Goal: Task Accomplishment & Management: Manage account settings

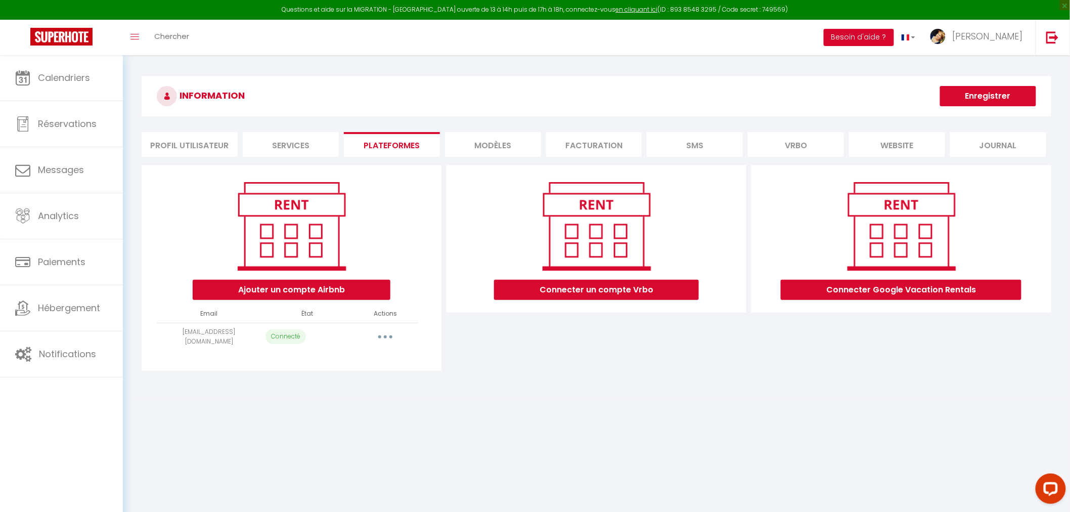
click at [892, 33] on button "Besoin d'aide ?" at bounding box center [859, 37] width 70 height 17
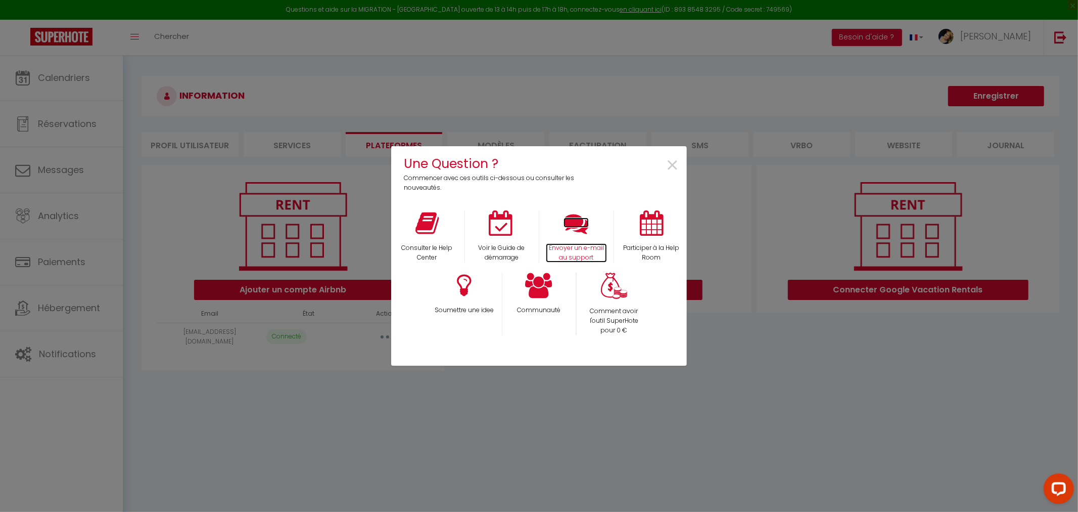
click at [572, 218] on icon at bounding box center [576, 222] width 25 height 25
click at [673, 164] on span "×" at bounding box center [673, 166] width 14 height 32
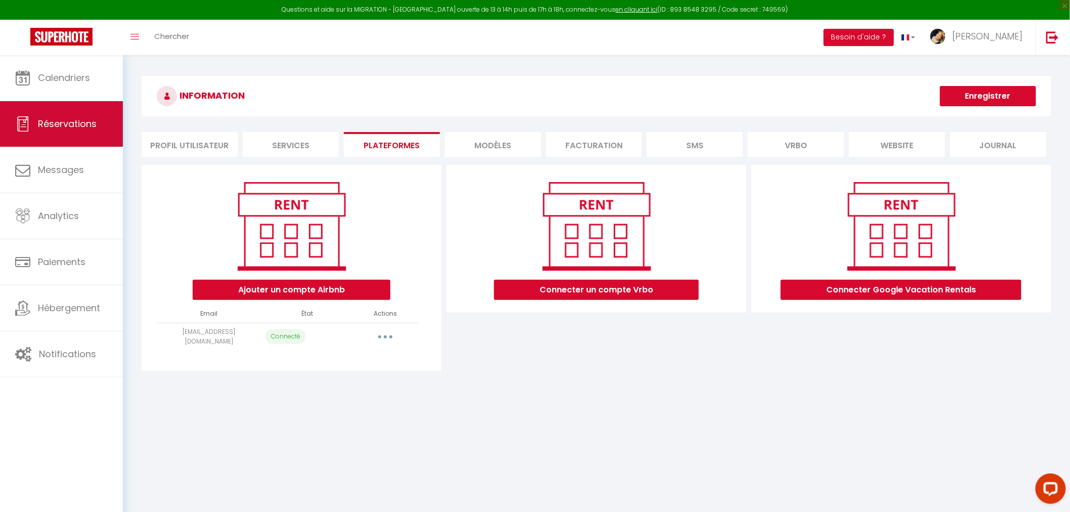
click at [62, 128] on span "Réservations" at bounding box center [67, 123] width 59 height 13
select select "not_cancelled"
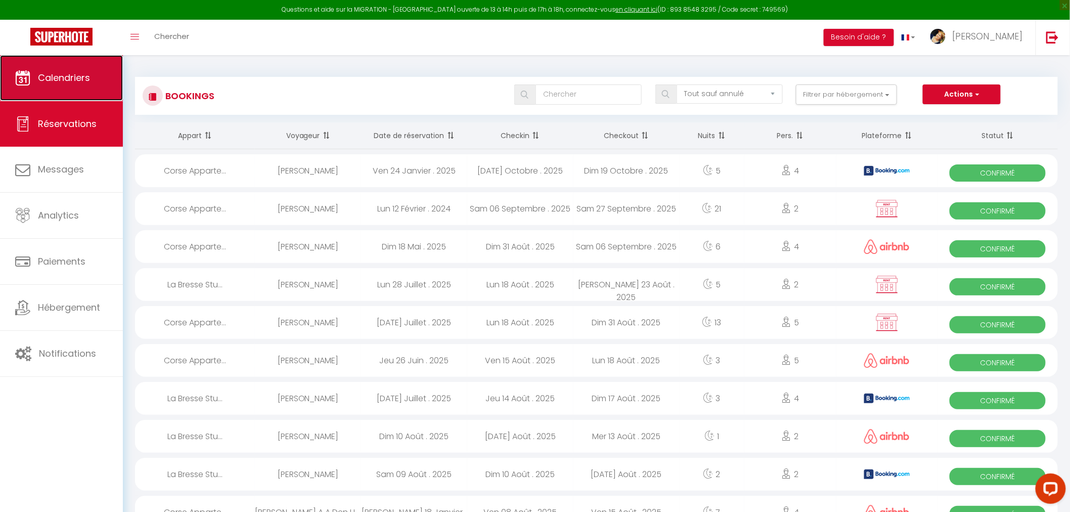
click at [65, 82] on span "Calendriers" at bounding box center [64, 77] width 52 height 13
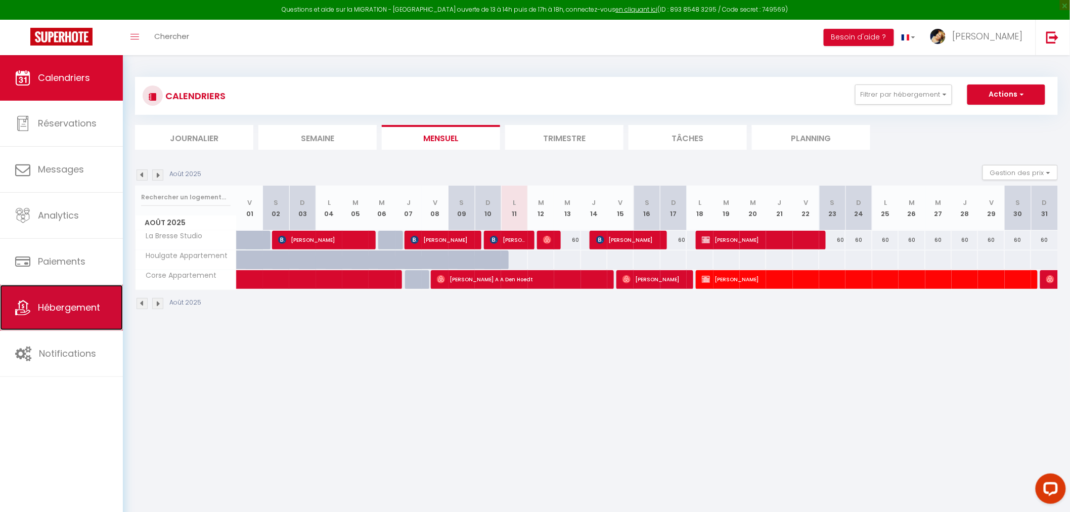
click at [74, 314] on link "Hébergement" at bounding box center [61, 308] width 123 height 46
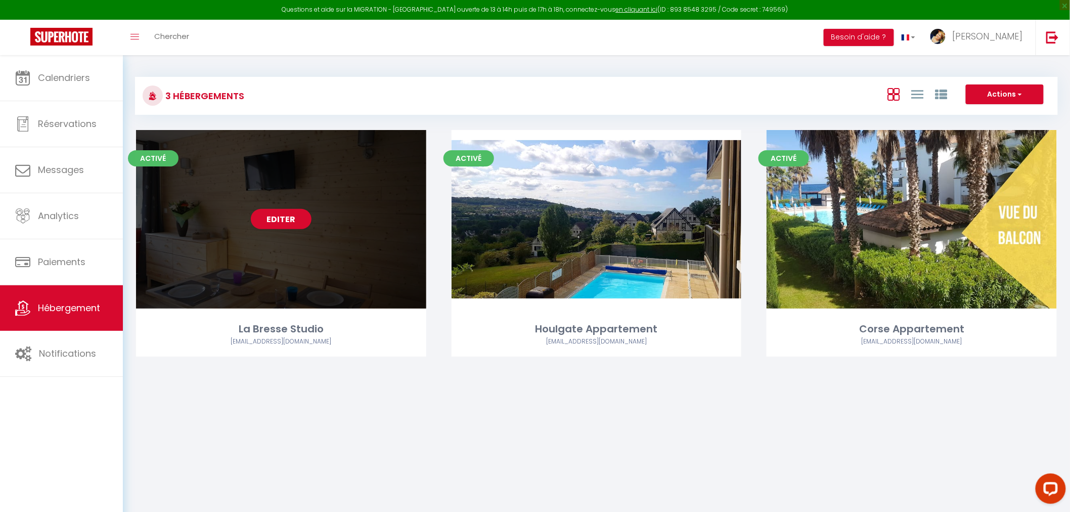
click at [354, 265] on div "Editer" at bounding box center [281, 219] width 290 height 178
select select "3"
select select "2"
select select "1"
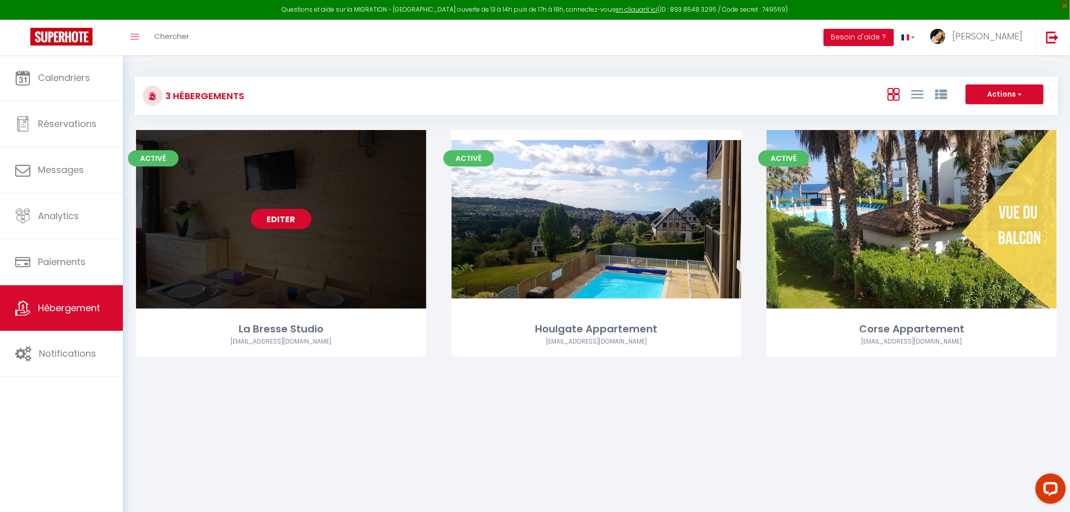
select select "28"
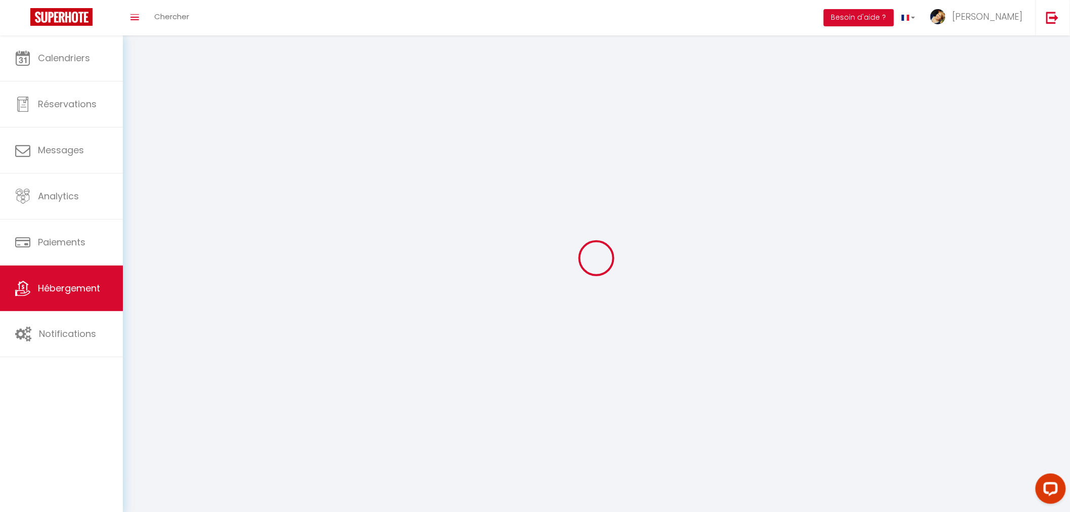
select select
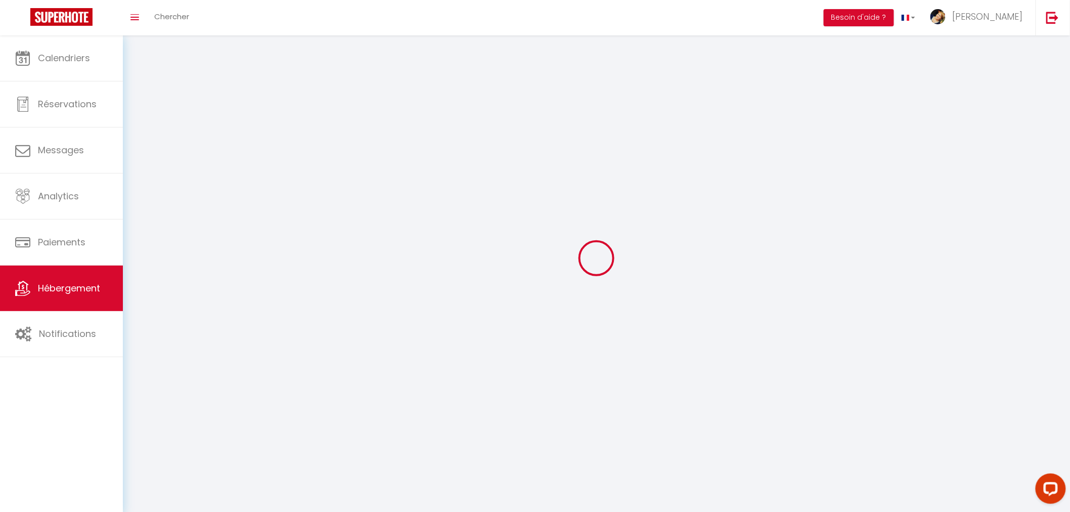
select select
checkbox input "false"
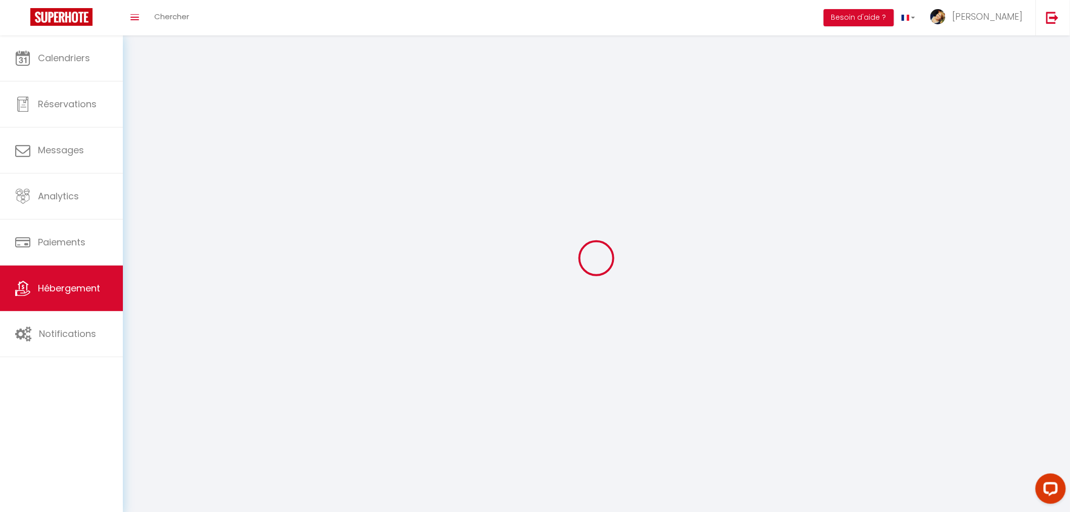
select select
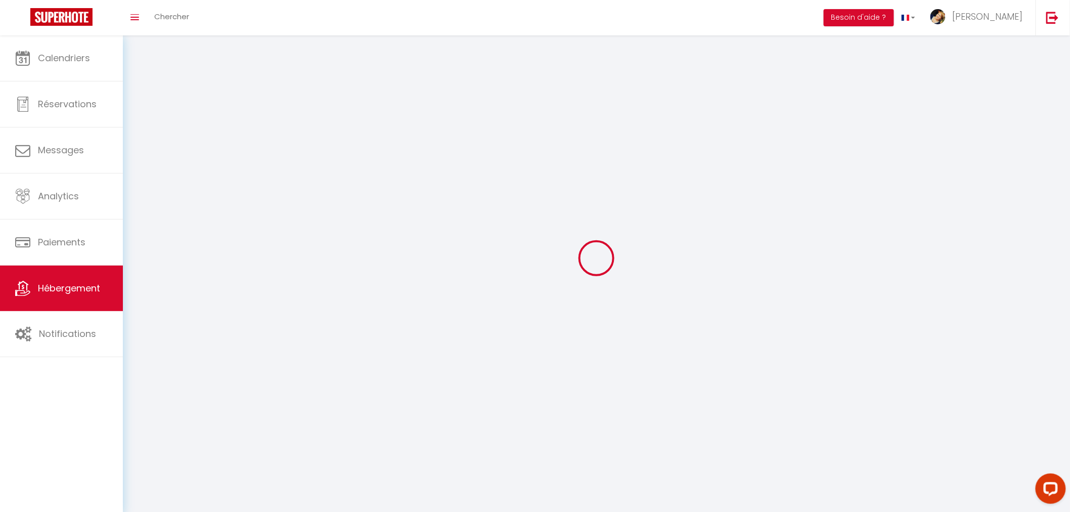
select select
checkbox input "false"
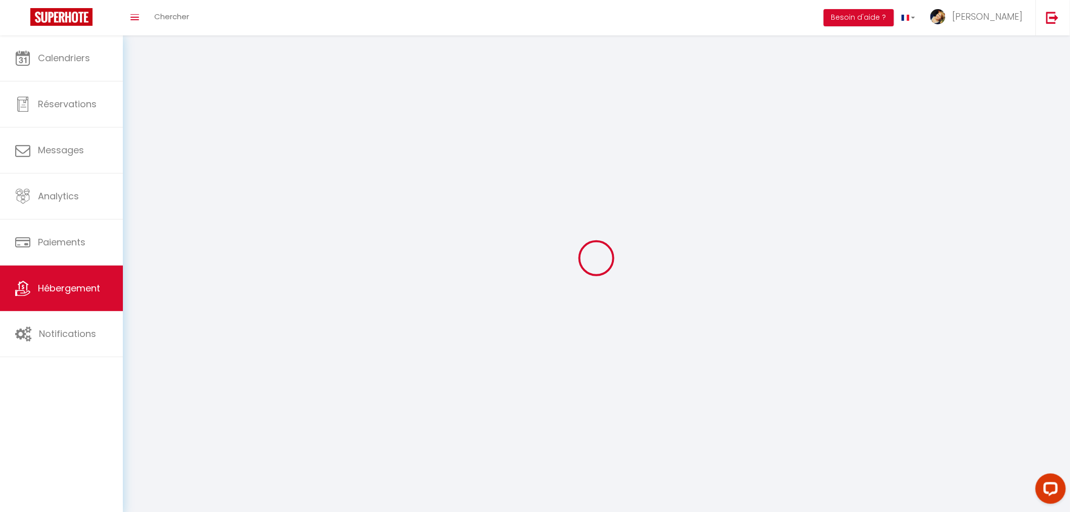
checkbox input "false"
select select
select select "1"
select select
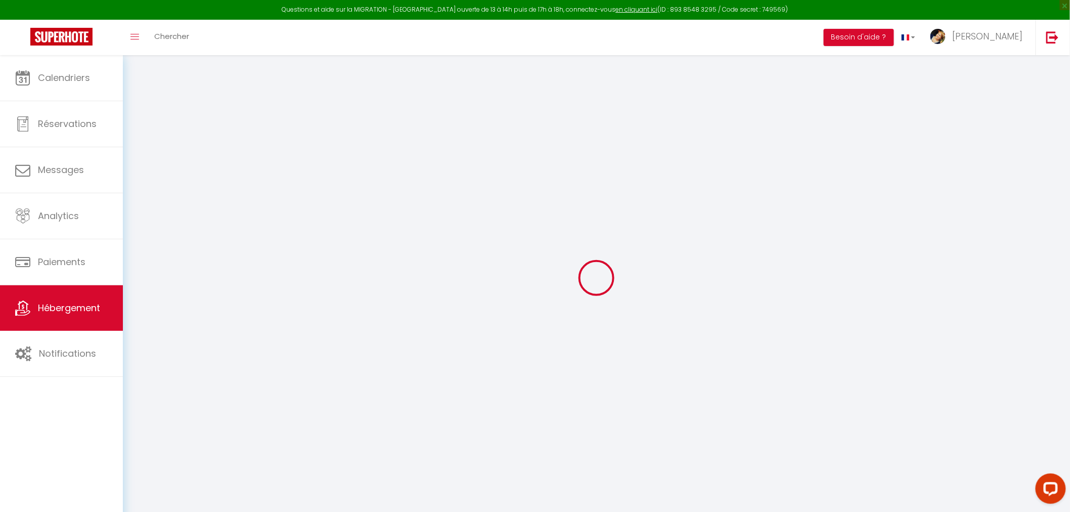
select select
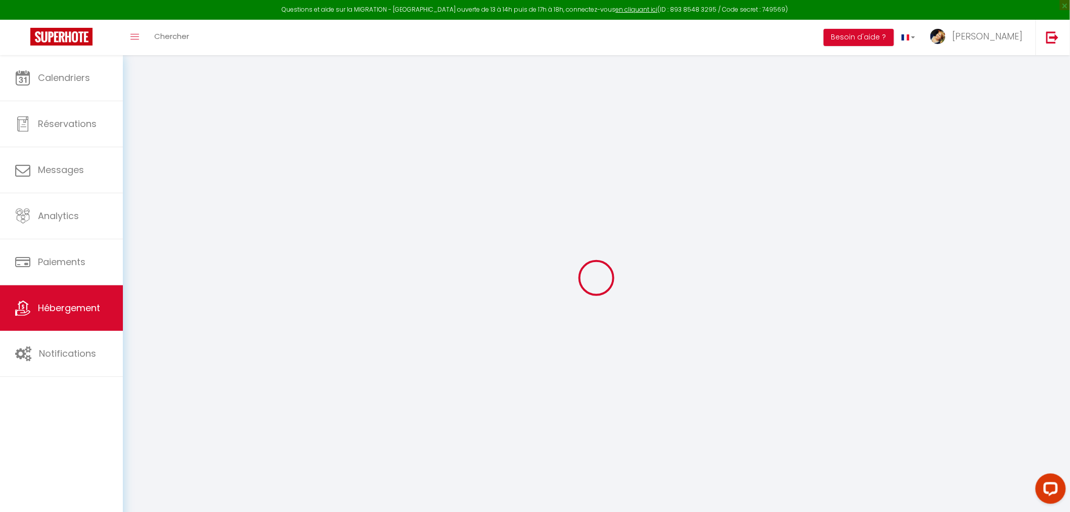
select select
checkbox input "false"
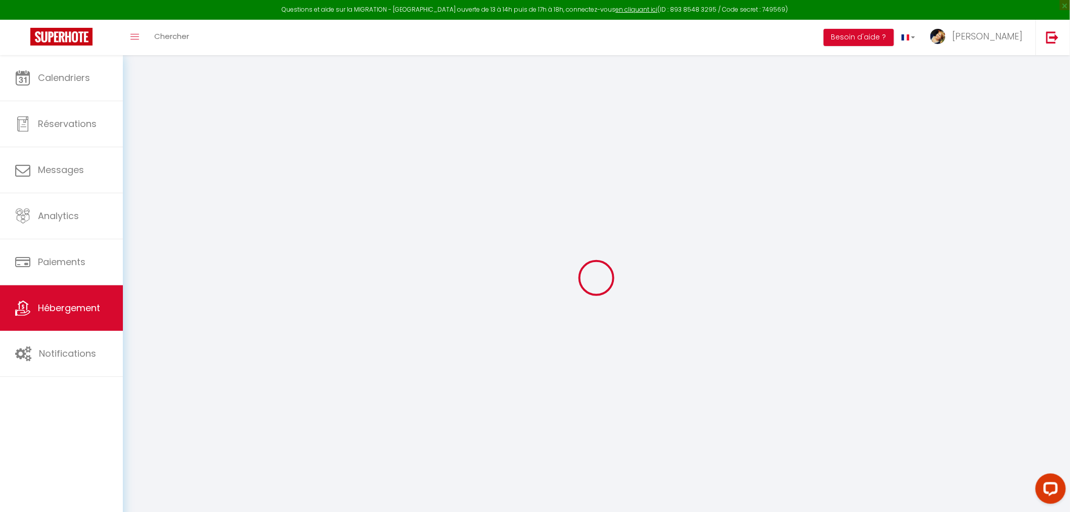
select select
checkbox input "true"
checkbox input "false"
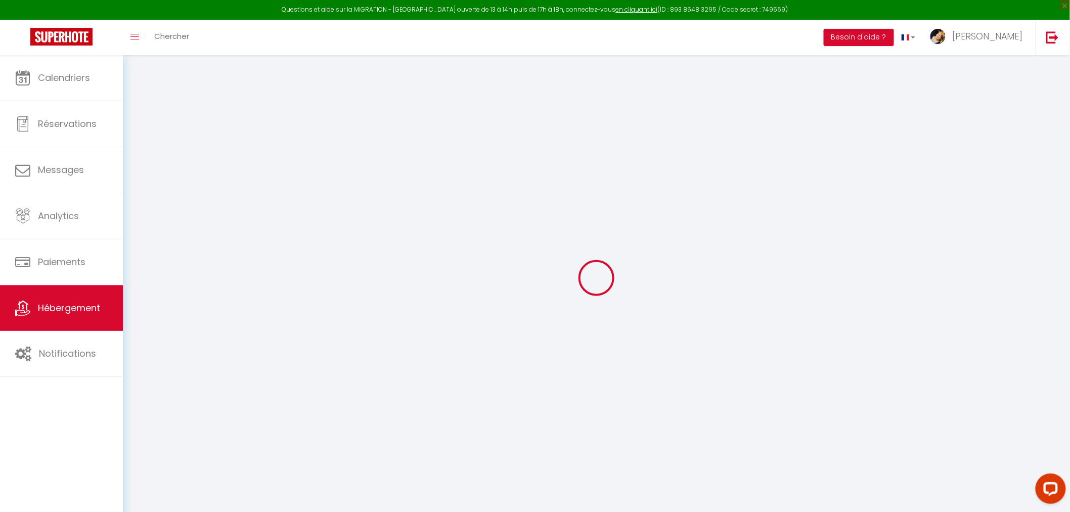
checkbox input "false"
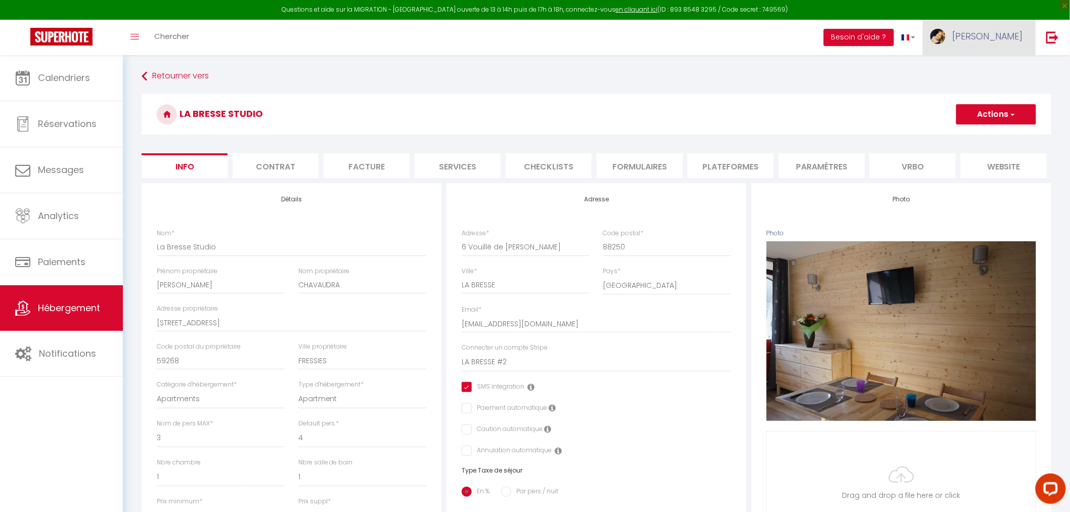
click at [1017, 39] on span "[PERSON_NAME]" at bounding box center [987, 36] width 71 height 13
click at [997, 67] on link "Paramètres" at bounding box center [995, 70] width 75 height 17
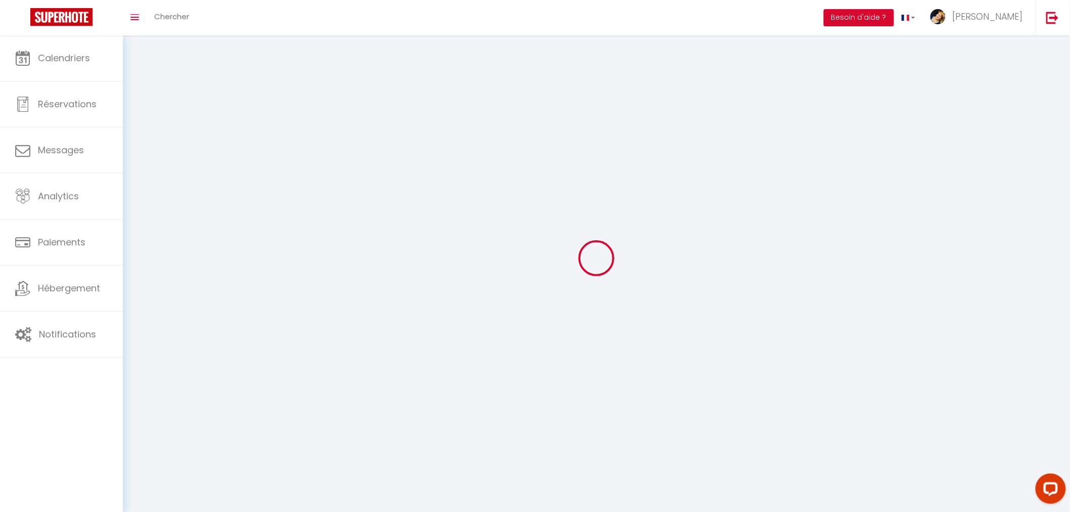
select select
type input "[PERSON_NAME]"
type input "0667795121"
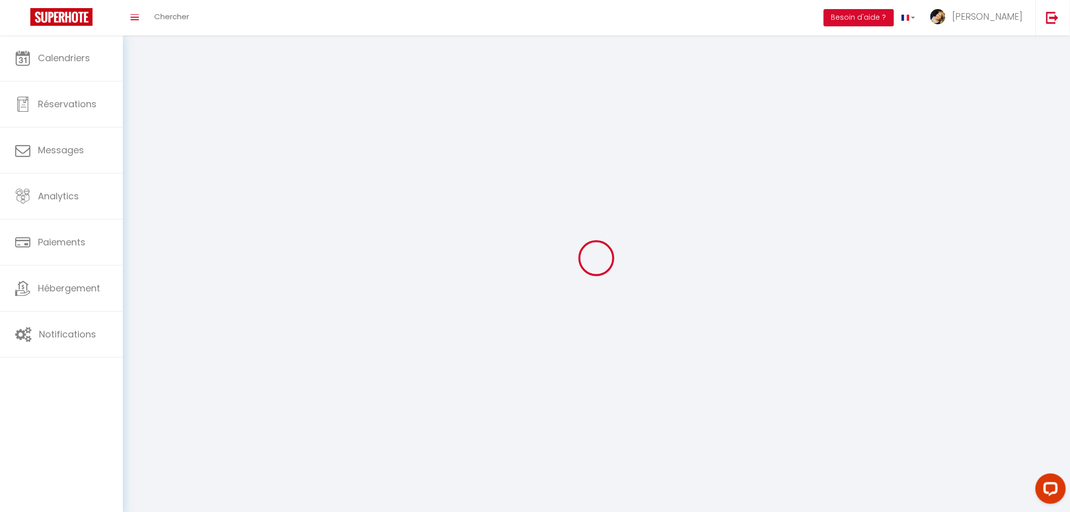
type input "[STREET_ADDRESS]"
type input "59268"
type input "FRESSIES"
type input "BcBMadoxwJy8CYuXp5yWELjsS"
type input "N9lPBzelOeKC5jAxP4JGt1edB"
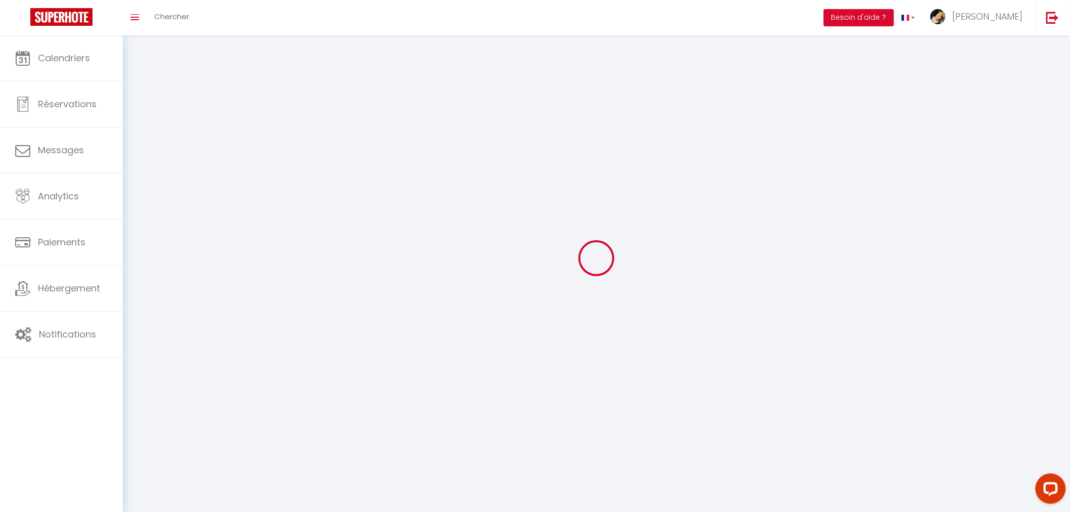
select select "28"
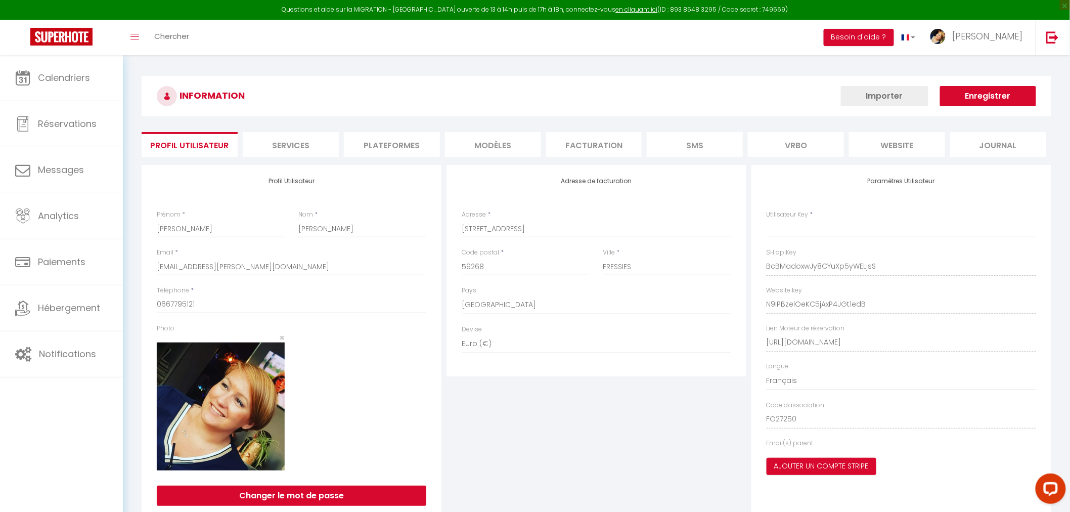
type input "BcBMadoxwJy8CYuXp5yWELjsS"
type input "N9lPBzelOeKC5jAxP4JGt1edB"
type input "[URL][DOMAIN_NAME]"
select select "fr"
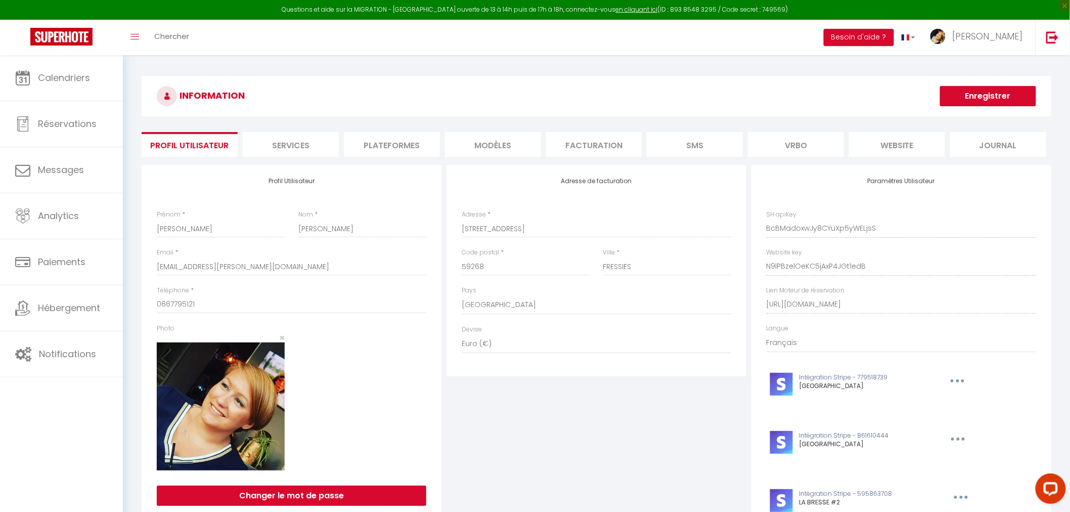
click at [410, 150] on li "Plateformes" at bounding box center [392, 144] width 96 height 25
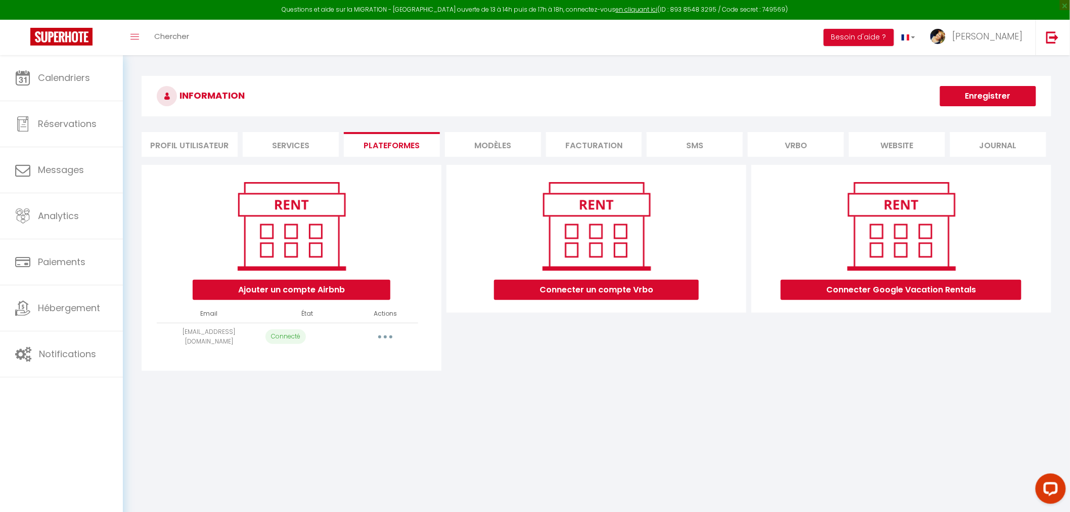
click at [386, 333] on button "button" at bounding box center [385, 337] width 28 height 16
click at [363, 395] on link "Reconnecter le compte" at bounding box center [341, 395] width 112 height 17
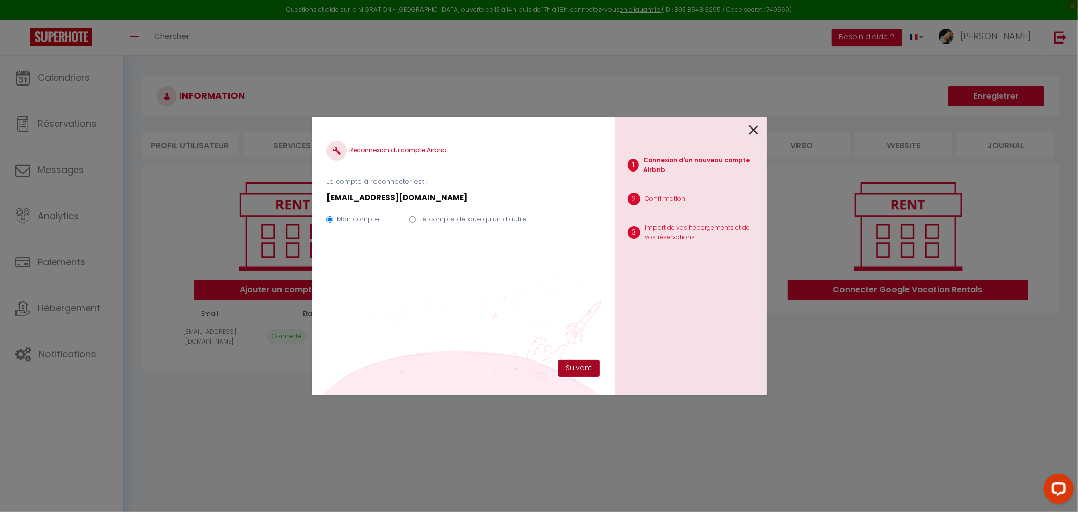
click at [574, 370] on button "Suivant" at bounding box center [579, 367] width 41 height 17
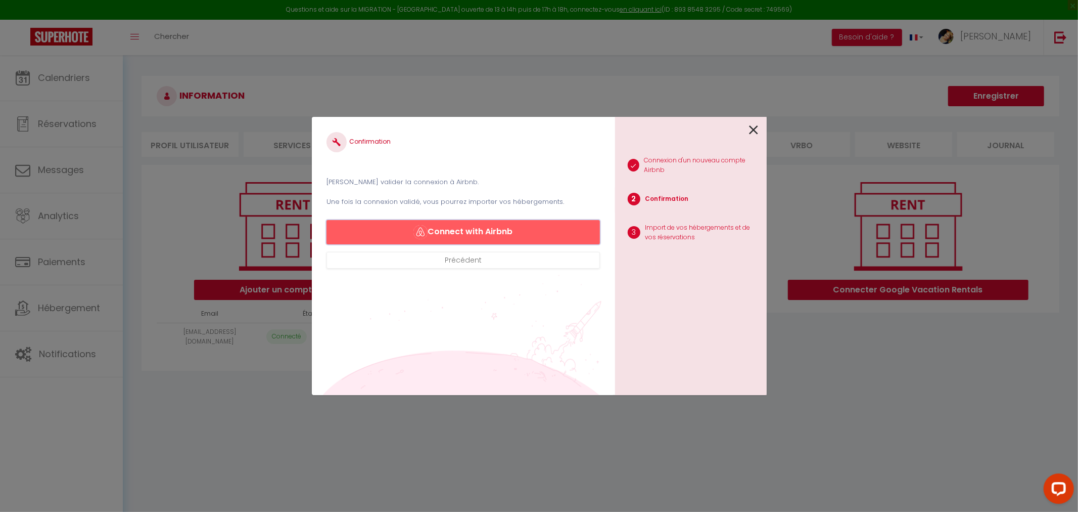
click at [532, 230] on button "Connect with Airbnb" at bounding box center [463, 232] width 273 height 24
click at [756, 124] on icon at bounding box center [754, 129] width 9 height 15
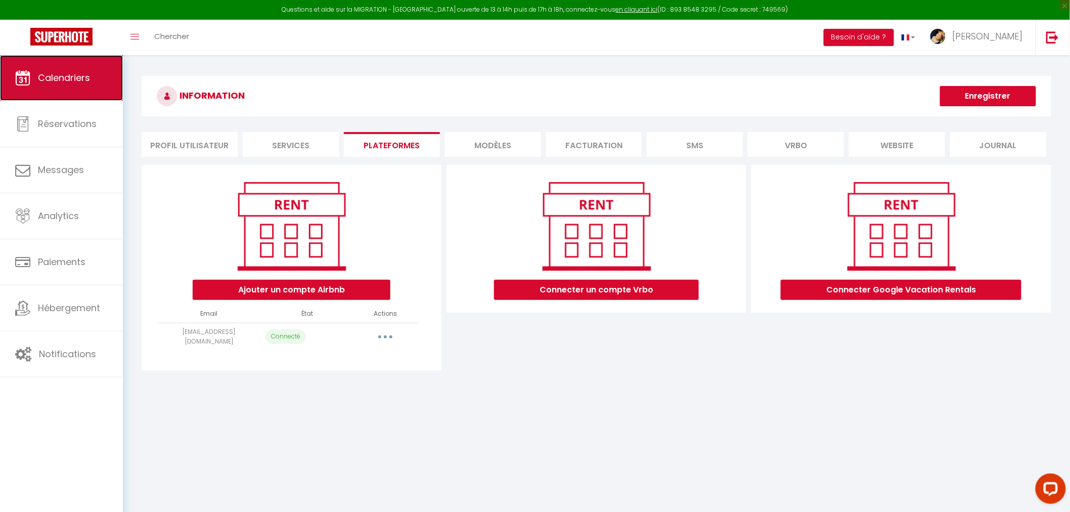
click at [82, 72] on span "Calendriers" at bounding box center [64, 77] width 52 height 13
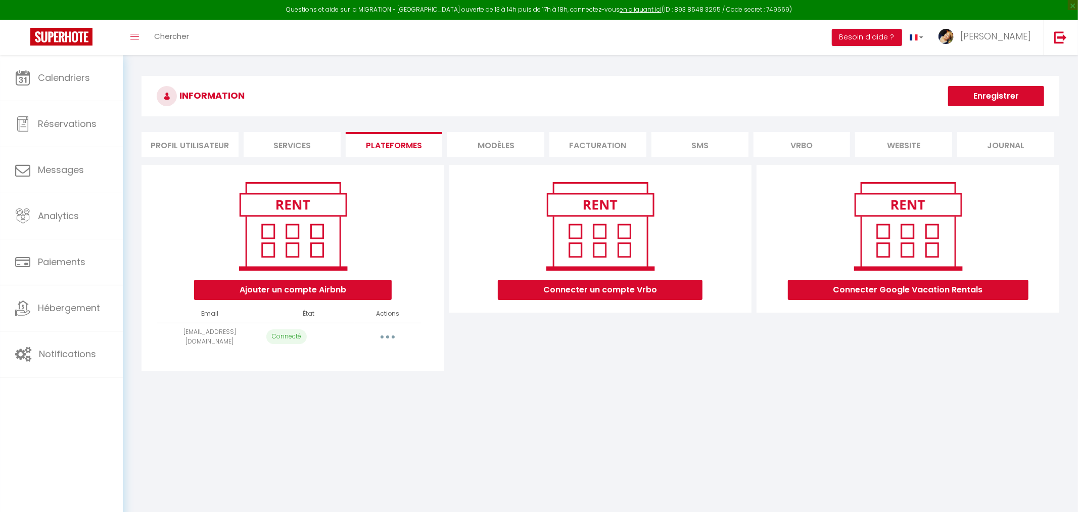
select select "5988"
select select "5990"
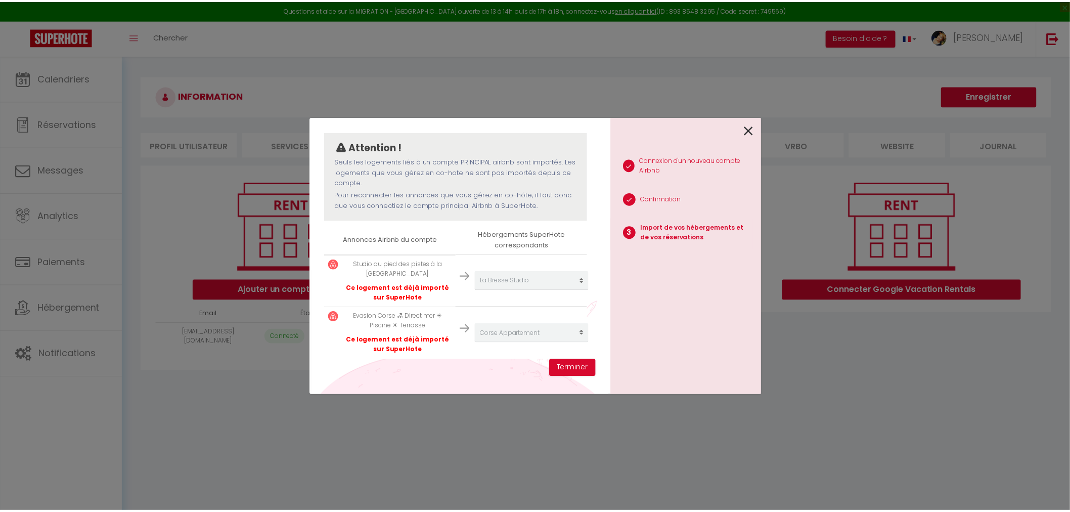
scroll to position [92, 0]
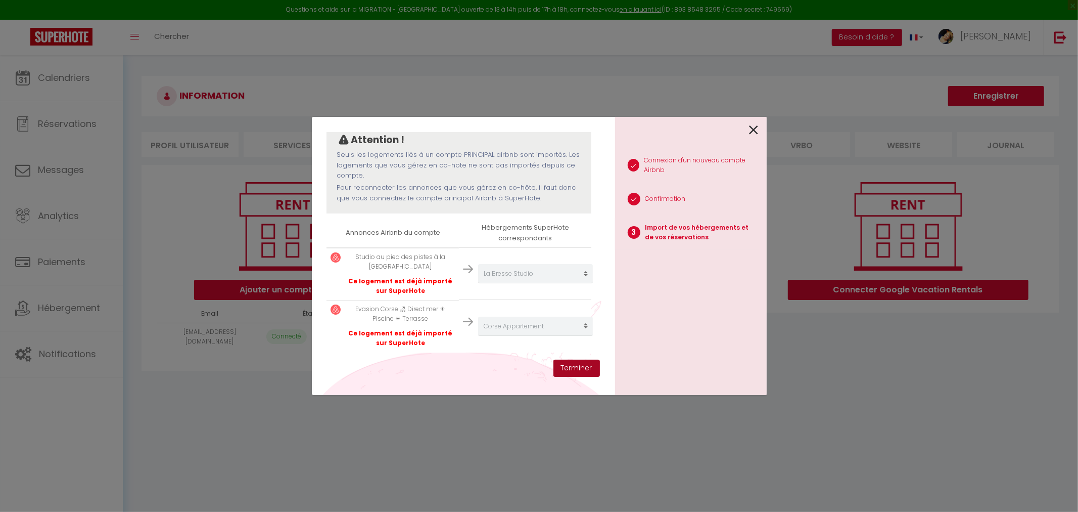
click at [573, 367] on button "Terminer" at bounding box center [577, 367] width 47 height 17
